Goal: Task Accomplishment & Management: Use online tool/utility

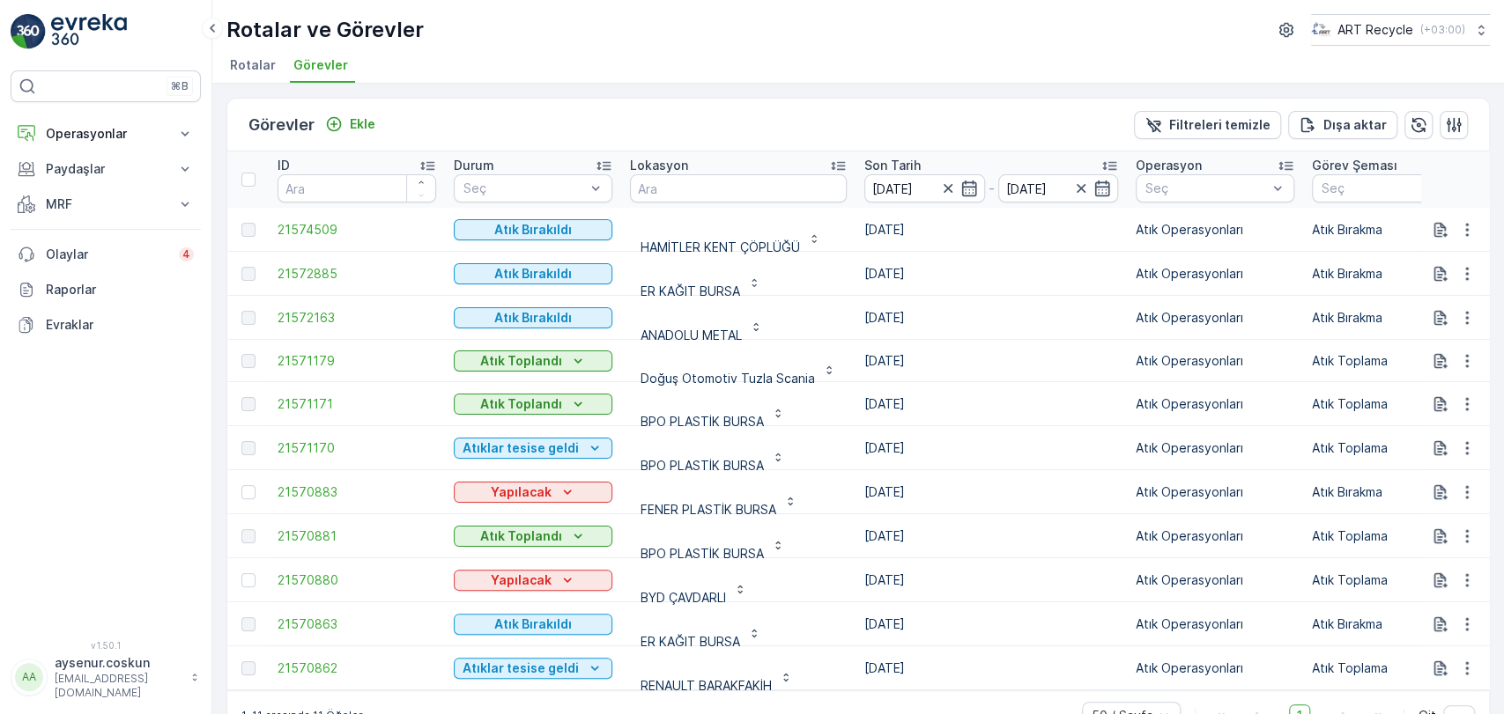
click at [99, 24] on img at bounding box center [89, 31] width 76 height 35
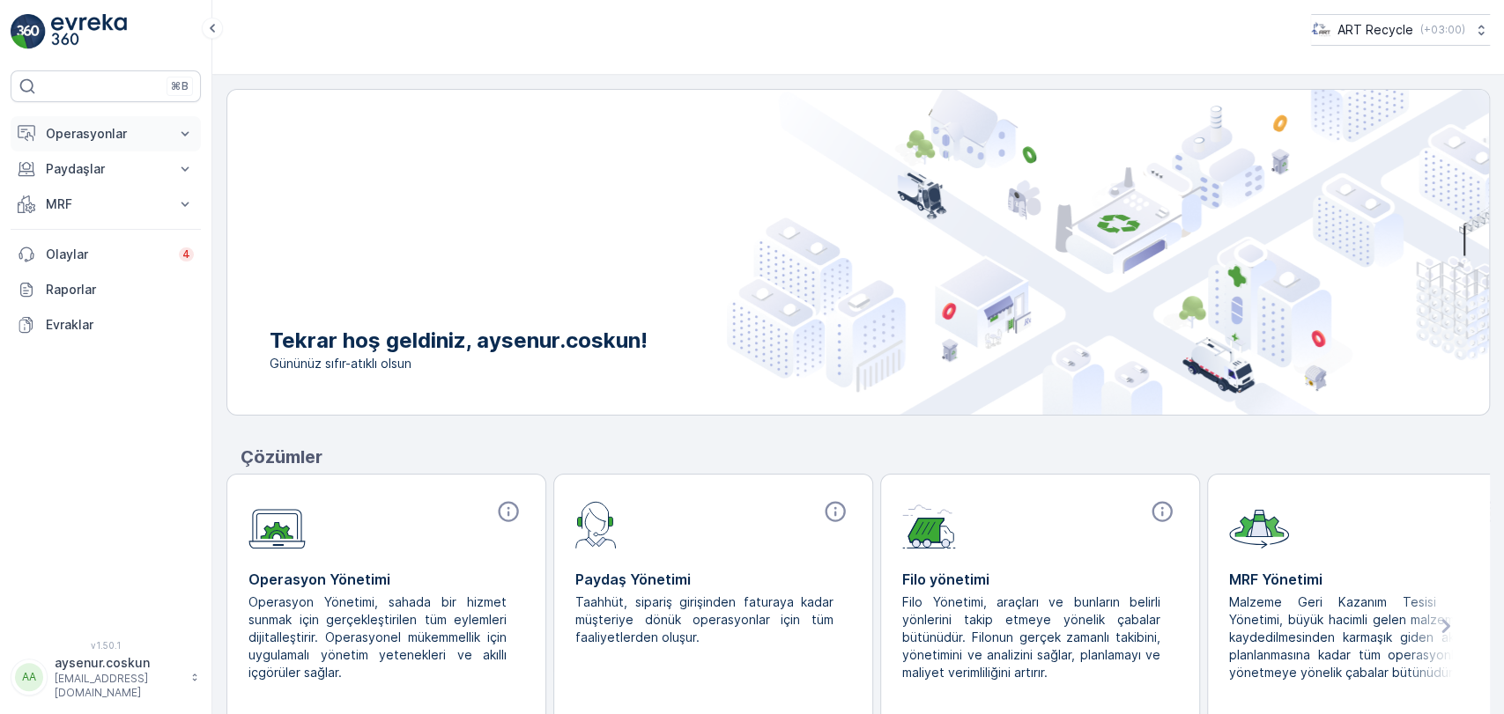
click at [139, 138] on p "Operasyonlar" at bounding box center [106, 134] width 120 height 18
click at [134, 190] on link "Planlama" at bounding box center [119, 188] width 163 height 25
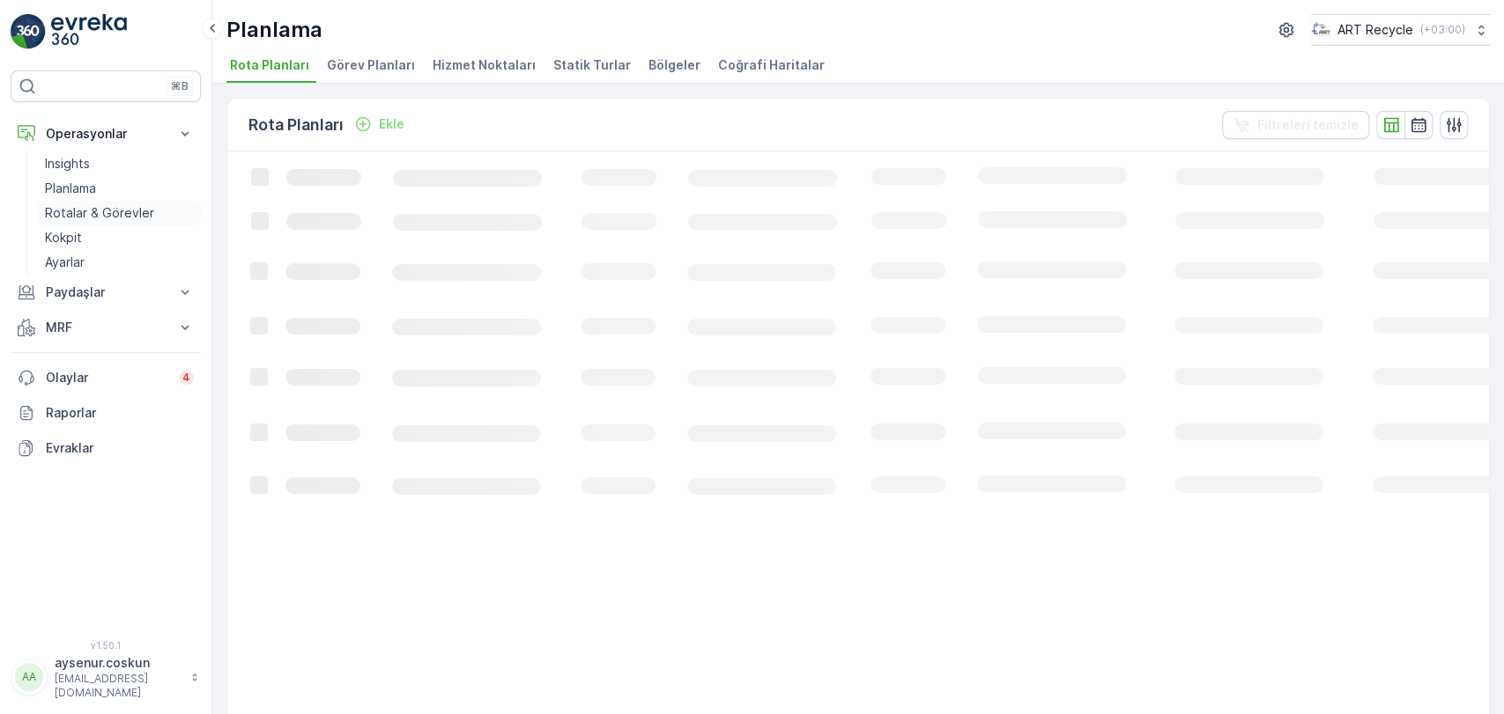
click at [128, 203] on link "Rotalar & Görevler" at bounding box center [119, 213] width 163 height 25
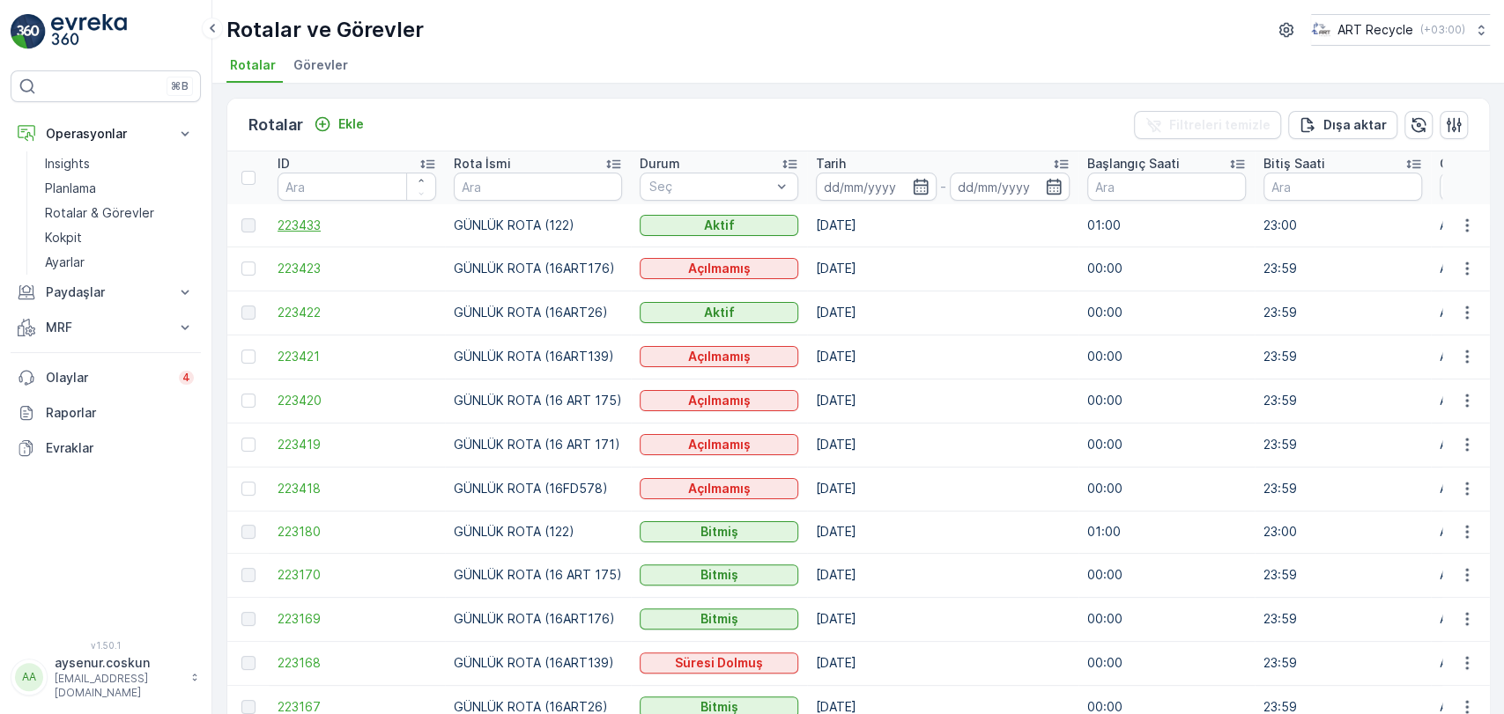
click at [321, 223] on span "223433" at bounding box center [356, 226] width 159 height 18
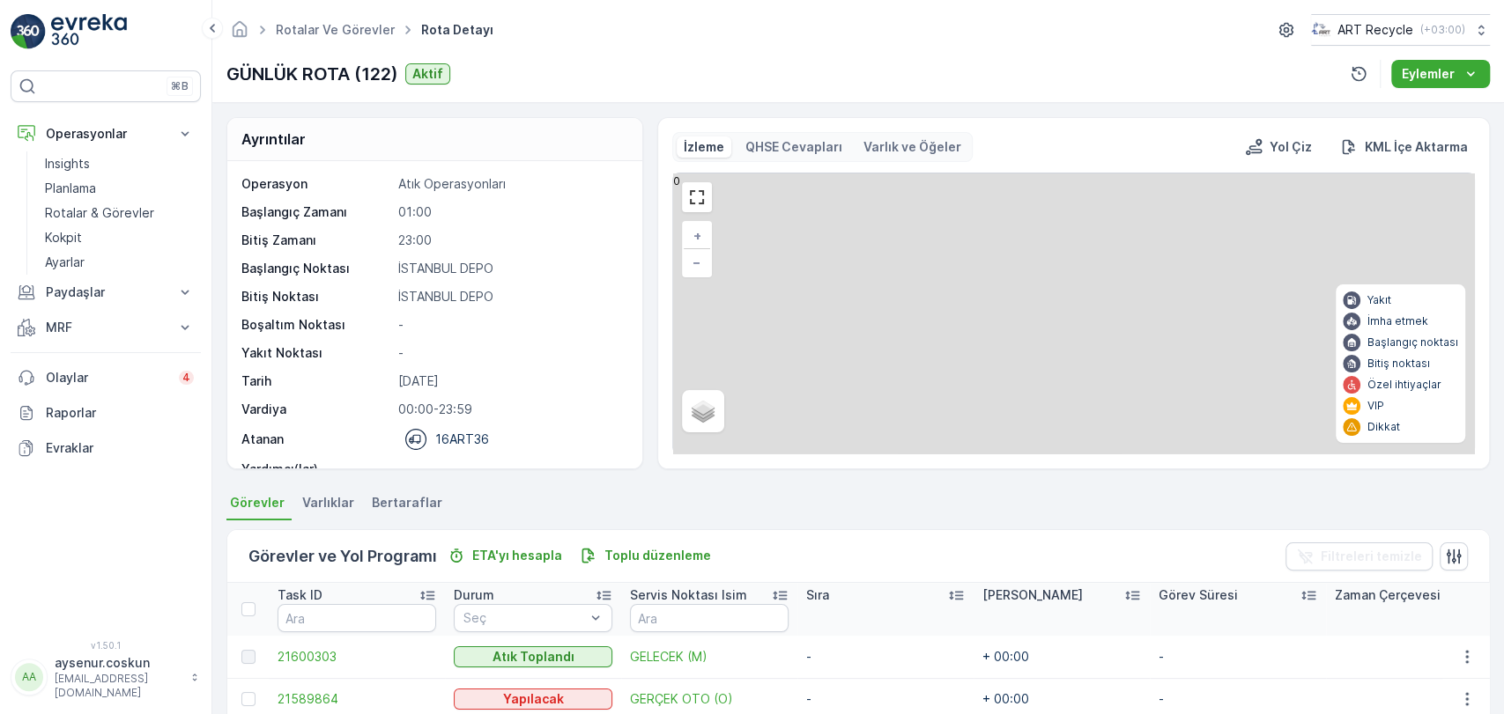
scroll to position [373, 0]
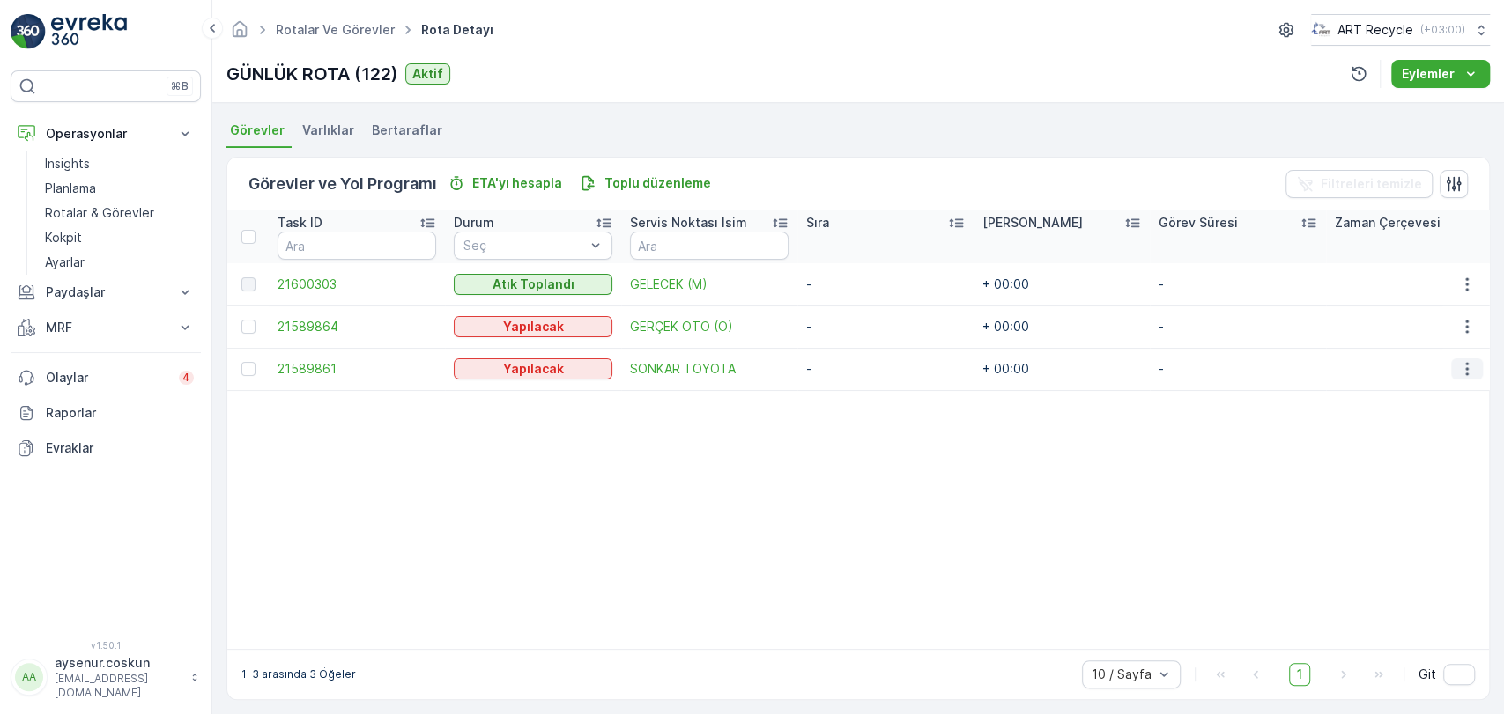
click at [750, 367] on icon "button" at bounding box center [1467, 369] width 18 height 18
click at [750, 471] on span "Rotadan kaldır" at bounding box center [1398, 470] width 85 height 18
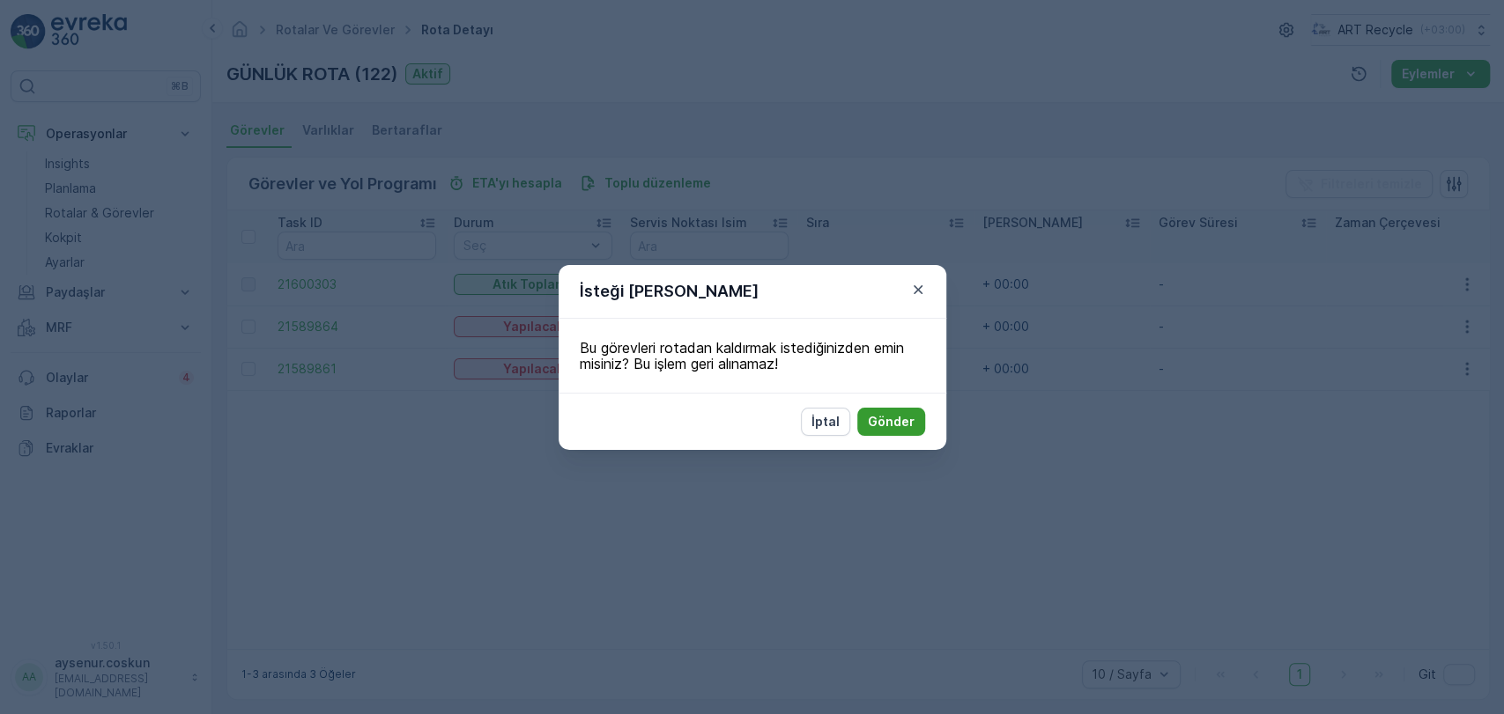
click at [750, 420] on p "Gönder" at bounding box center [891, 422] width 47 height 18
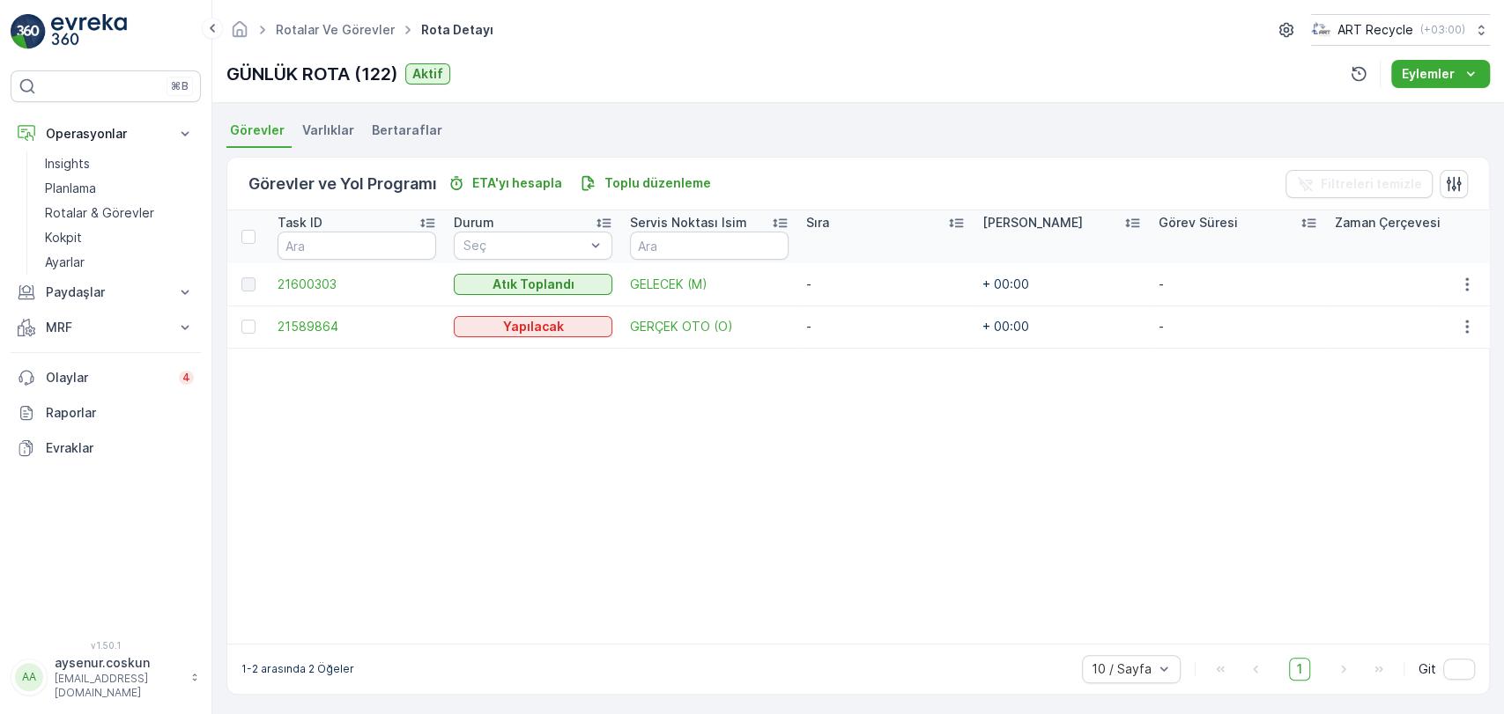
click at [75, 37] on img at bounding box center [89, 31] width 76 height 35
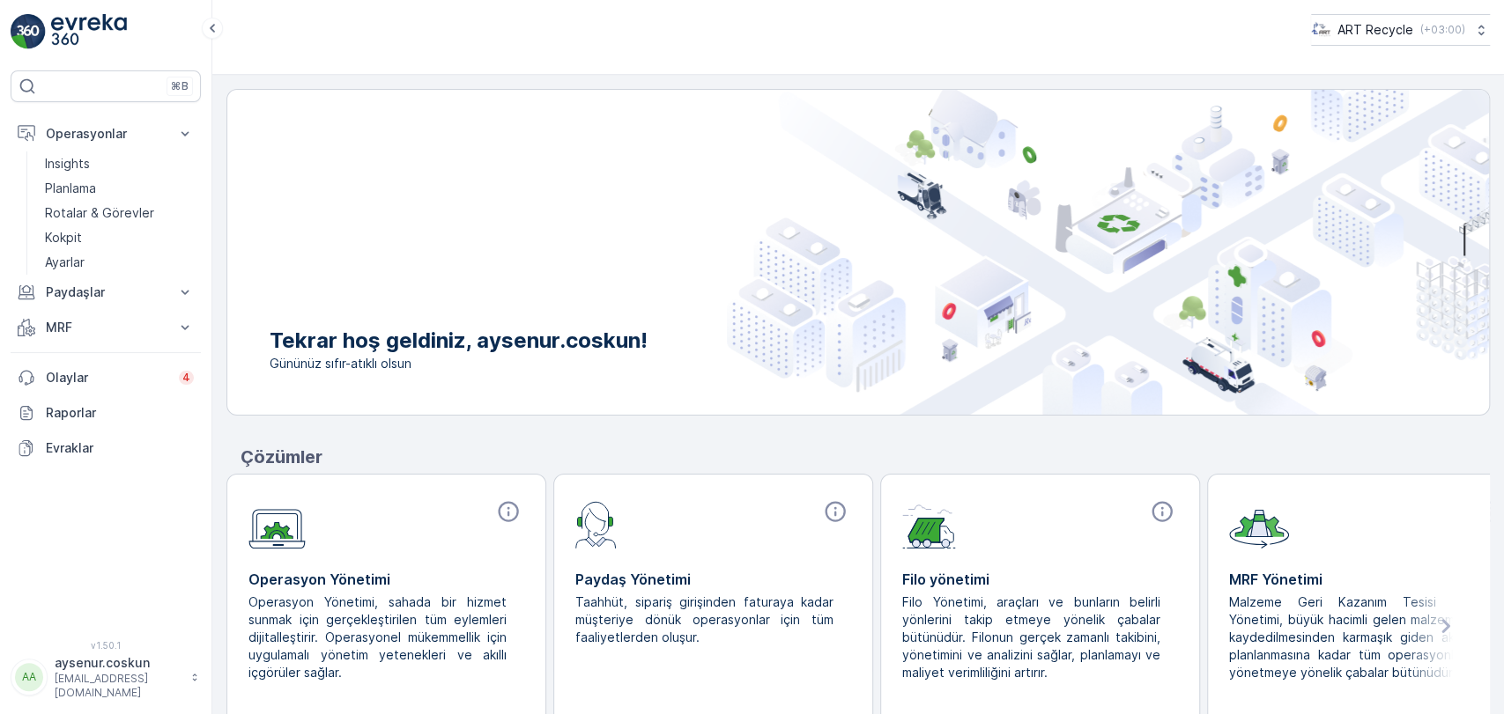
click at [33, 42] on img at bounding box center [28, 31] width 35 height 35
